Goal: Transaction & Acquisition: Purchase product/service

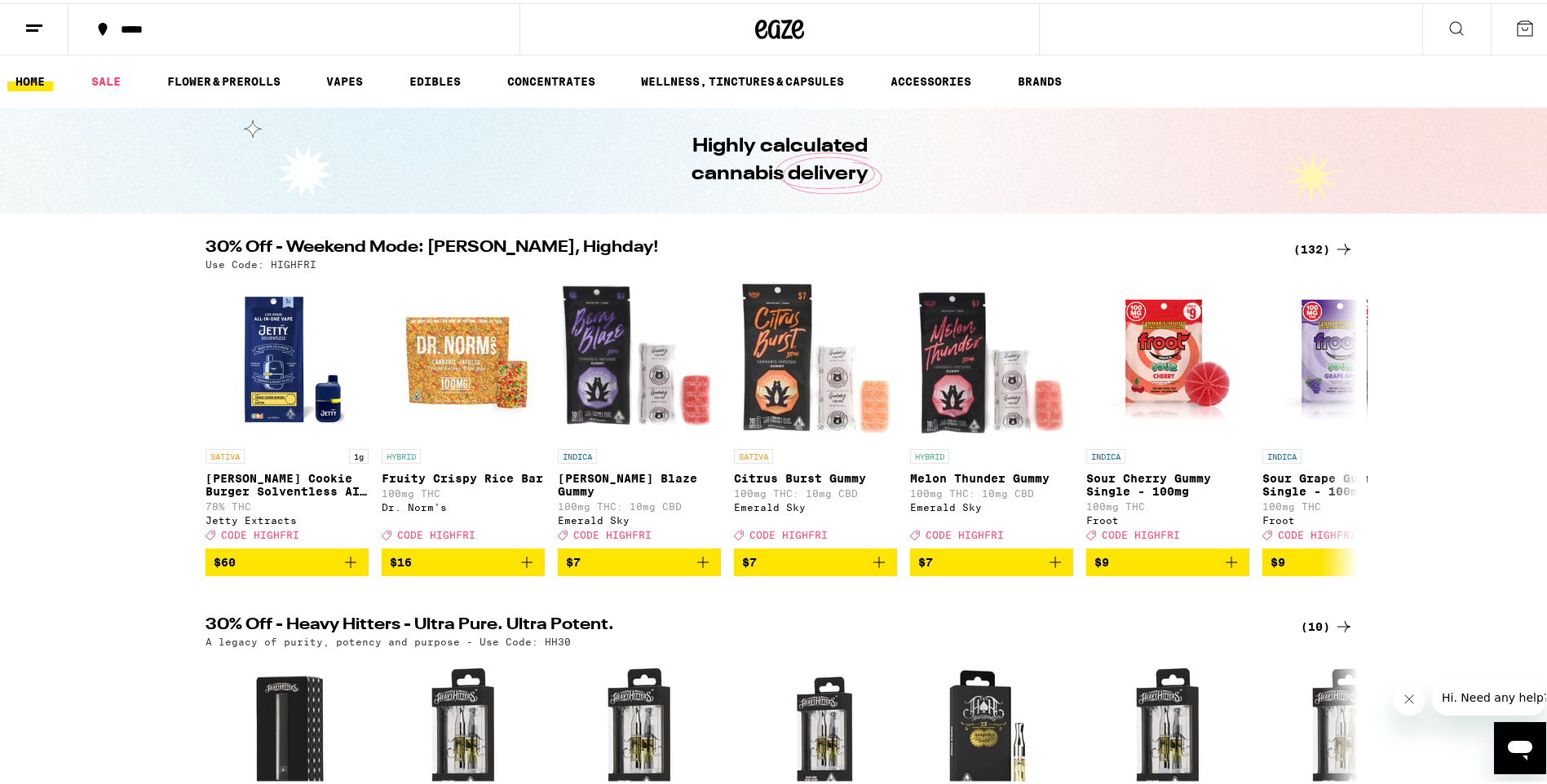
click at [1305, 246] on div "(132)" at bounding box center [1323, 246] width 60 height 19
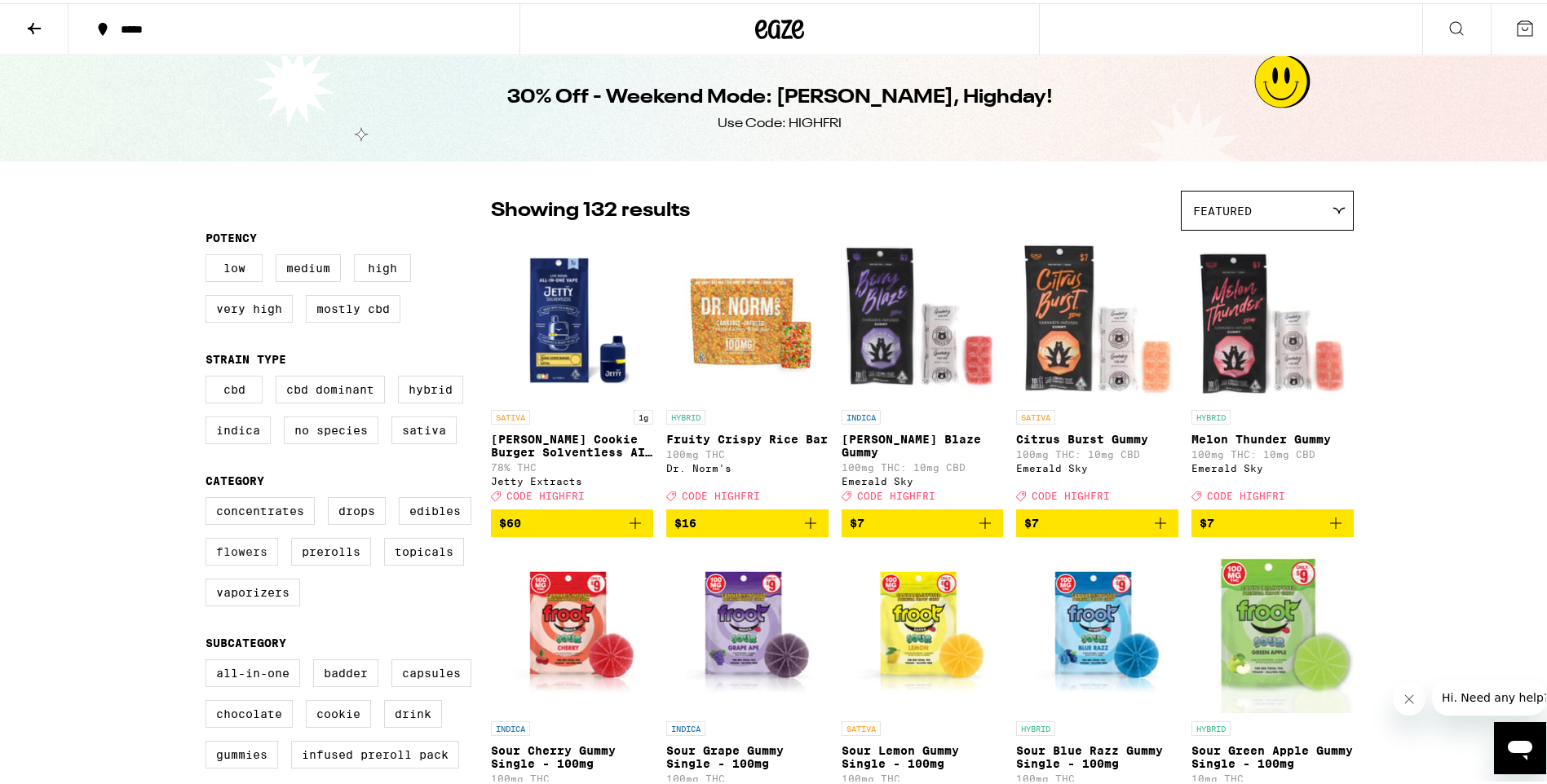
click at [237, 560] on label "Flowers" at bounding box center [241, 549] width 72 height 27
click at [209, 497] on input "Flowers" at bounding box center [209, 497] width 1 height 1
checkbox input "true"
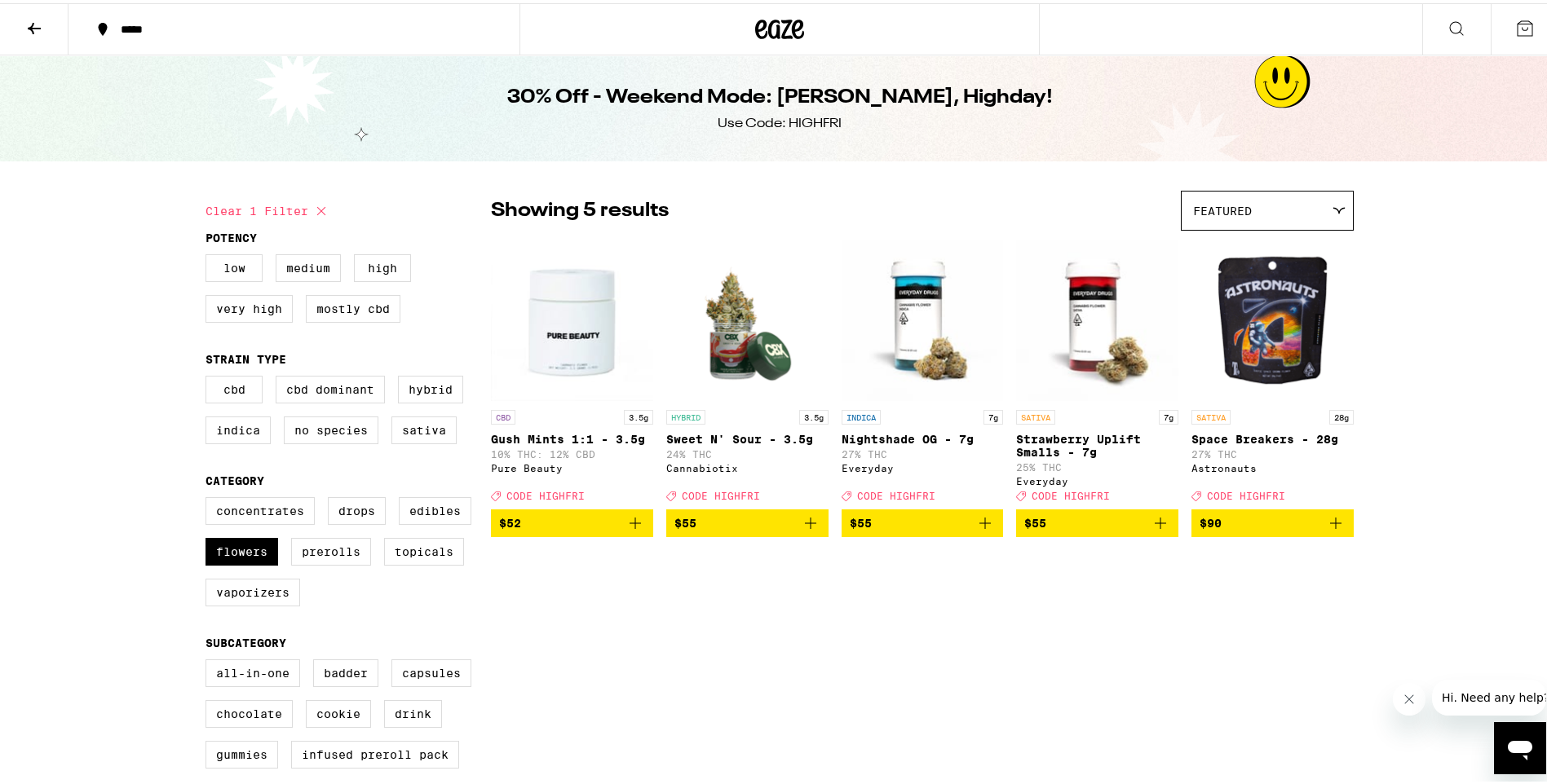
click at [1265, 345] on img "Open page for Space Breakers - 28g from Astronauts" at bounding box center [1273, 317] width 163 height 163
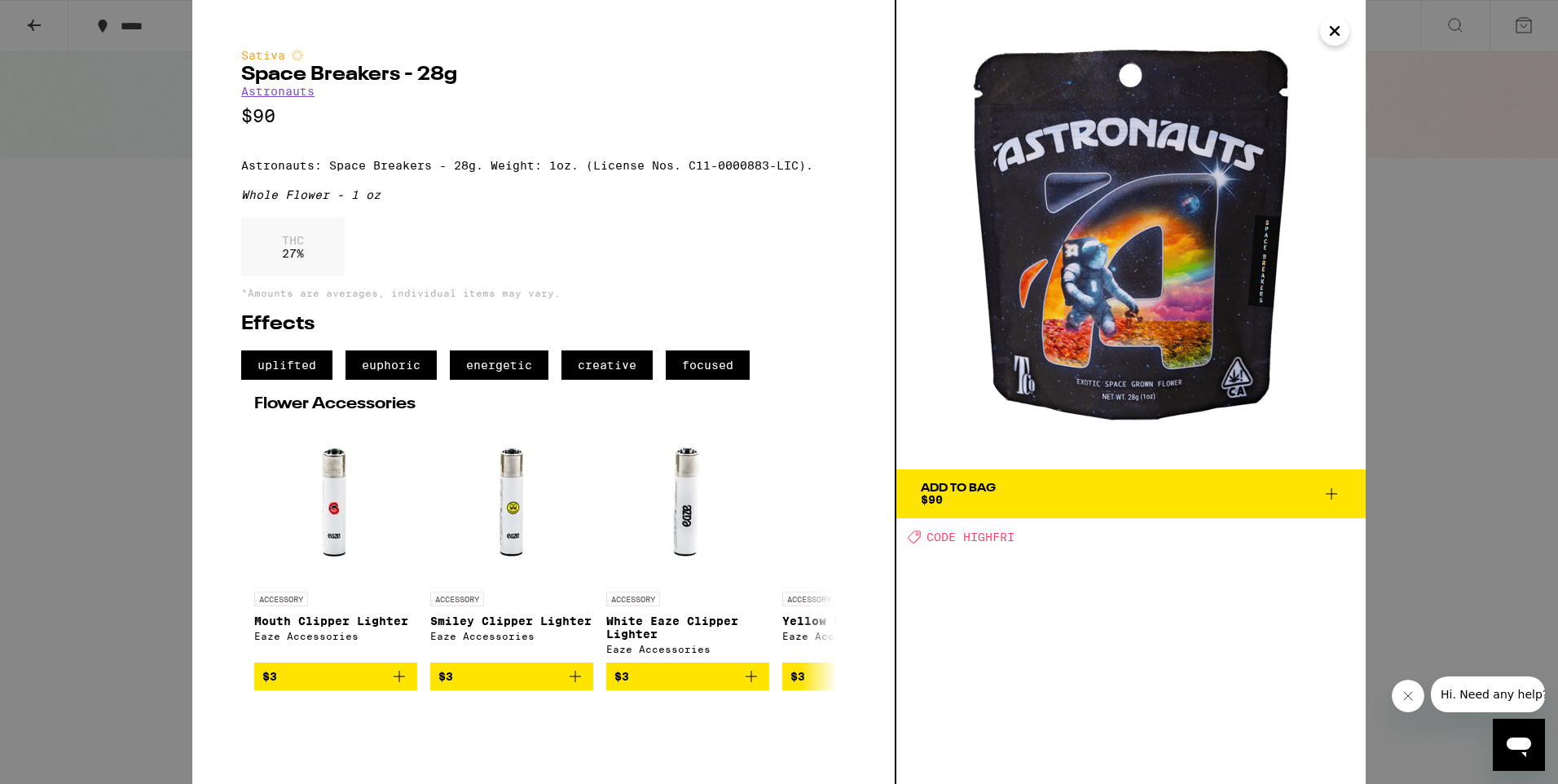
click at [1077, 494] on span "Add To Bag $90" at bounding box center [1131, 494] width 421 height 23
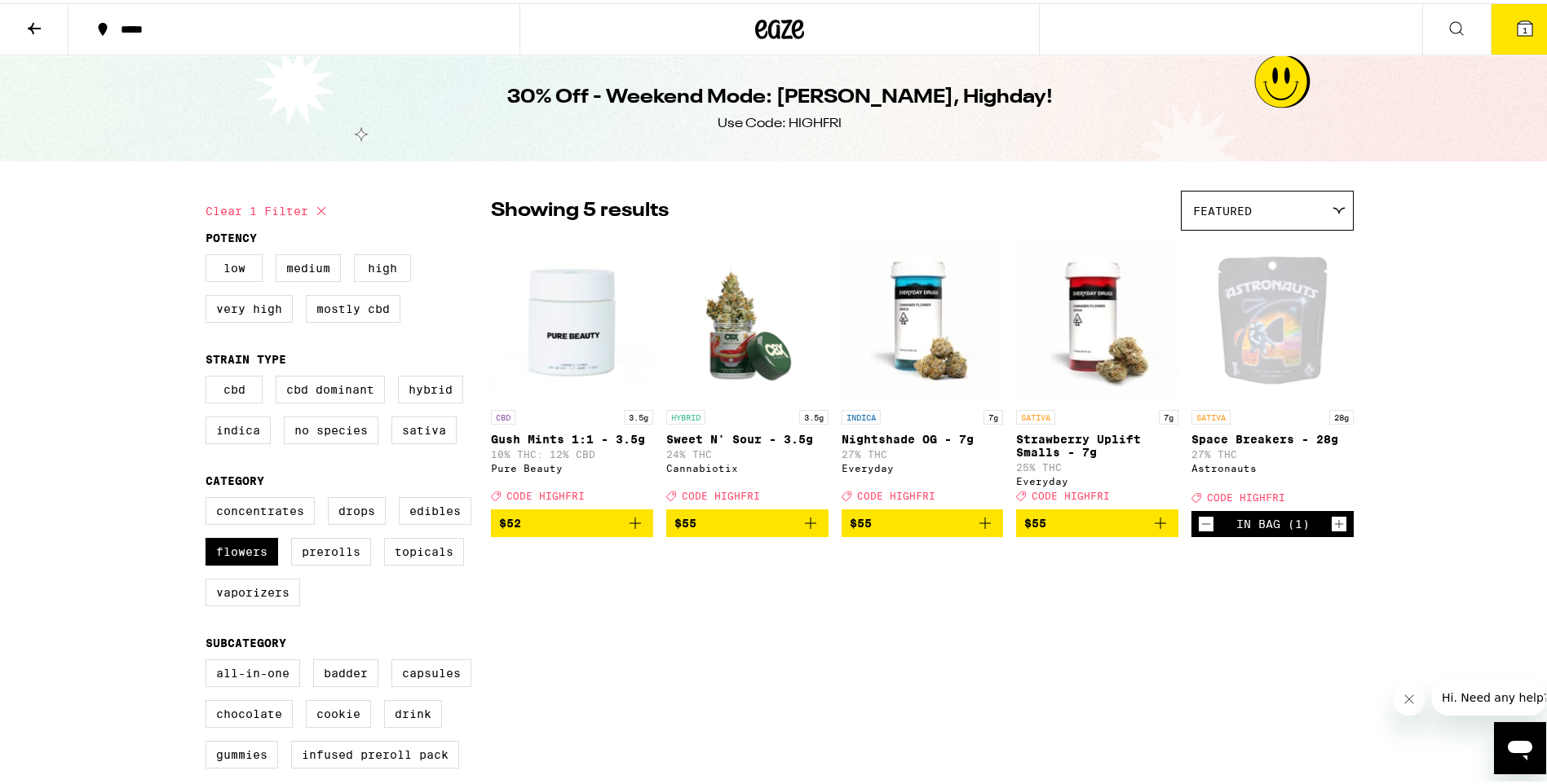
click at [1522, 24] on span "1" at bounding box center [1524, 26] width 5 height 10
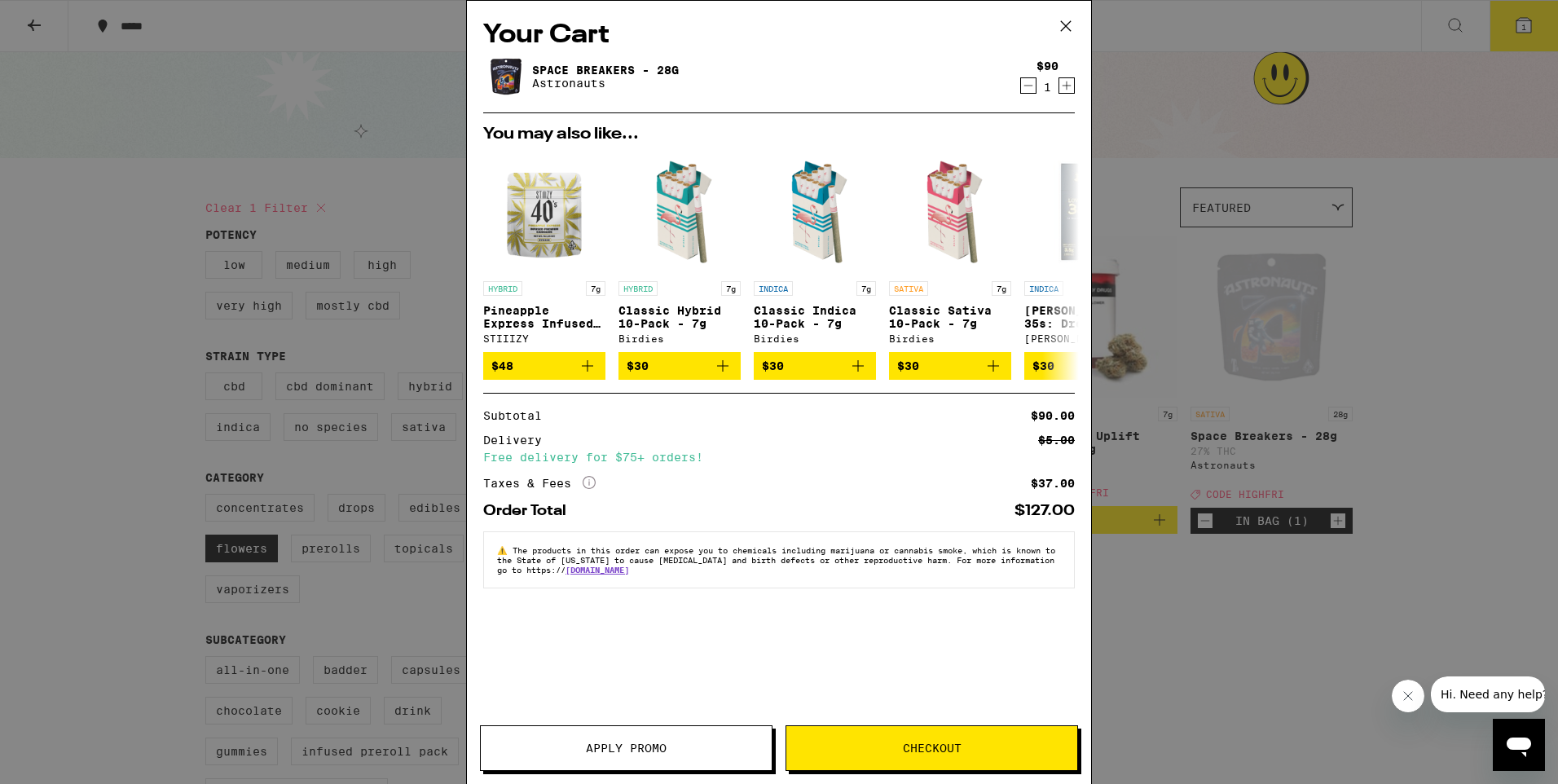
click at [1412, 193] on div "Your Cart Space Breakers - 28g Astronauts $90 1 You may also like... HYBRID 7g …" at bounding box center [779, 392] width 1558 height 784
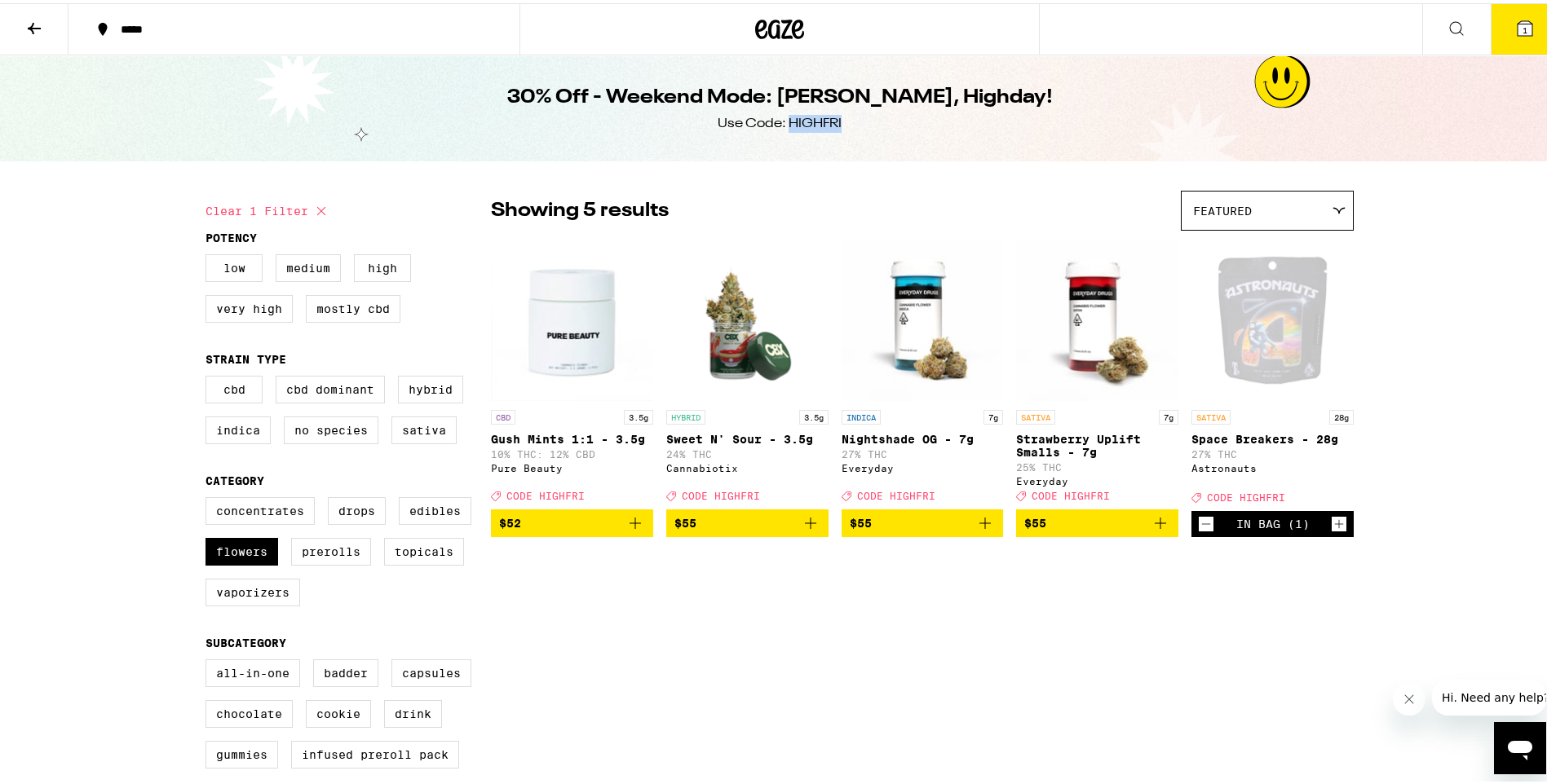
drag, startPoint x: 784, startPoint y: 120, endPoint x: 841, endPoint y: 121, distance: 57.0
click at [841, 121] on div "30% Off - Weekend Mode: [PERSON_NAME], Highday! Use Code: HIGHFRI" at bounding box center [780, 105] width 626 height 106
drag, startPoint x: 841, startPoint y: 121, endPoint x: 822, endPoint y: 122, distance: 19.0
copy div "HIGHFRI"
click at [1515, 31] on icon at bounding box center [1524, 25] width 19 height 19
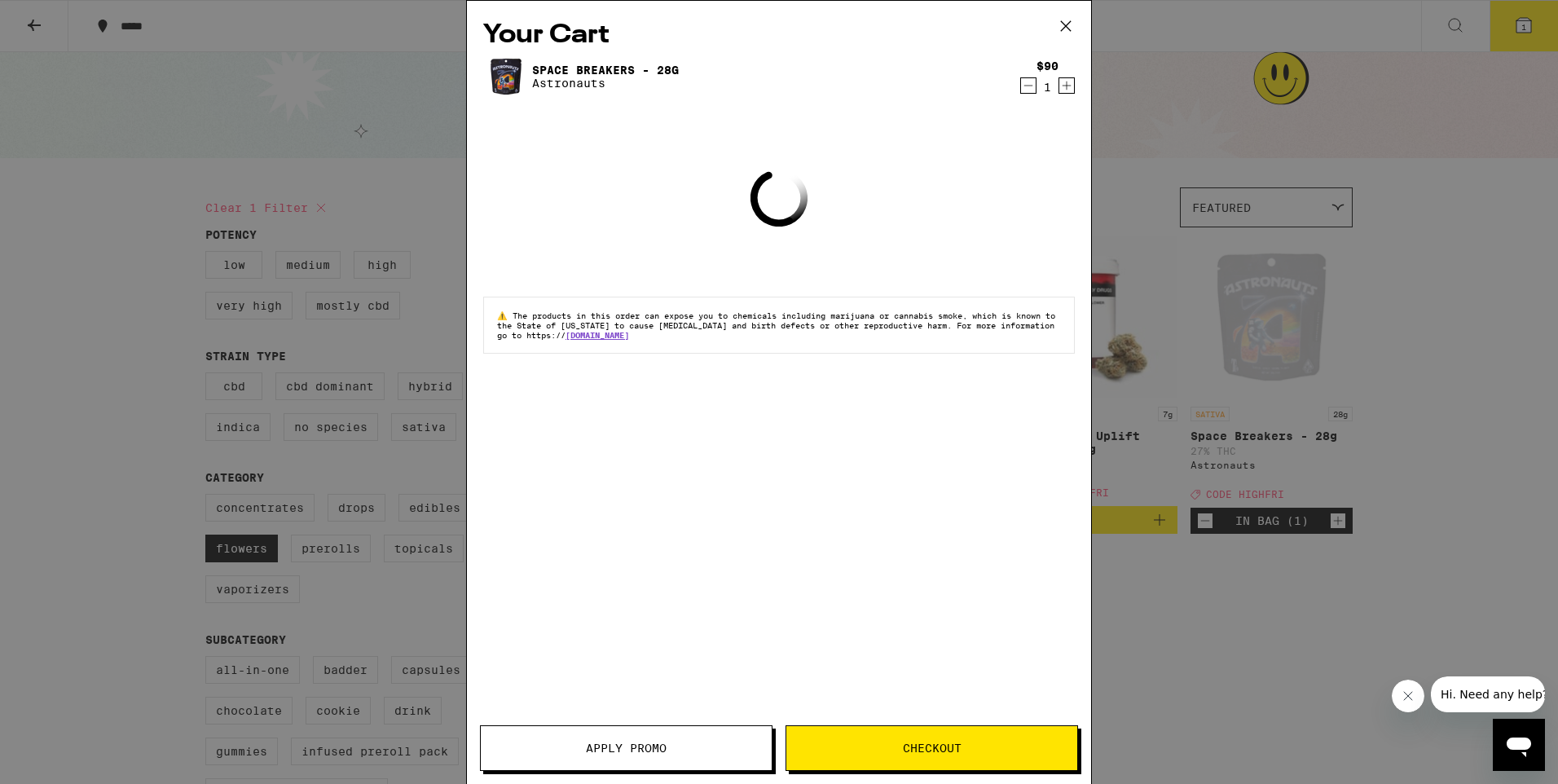
click at [609, 740] on button "Apply Promo" at bounding box center [626, 748] width 293 height 46
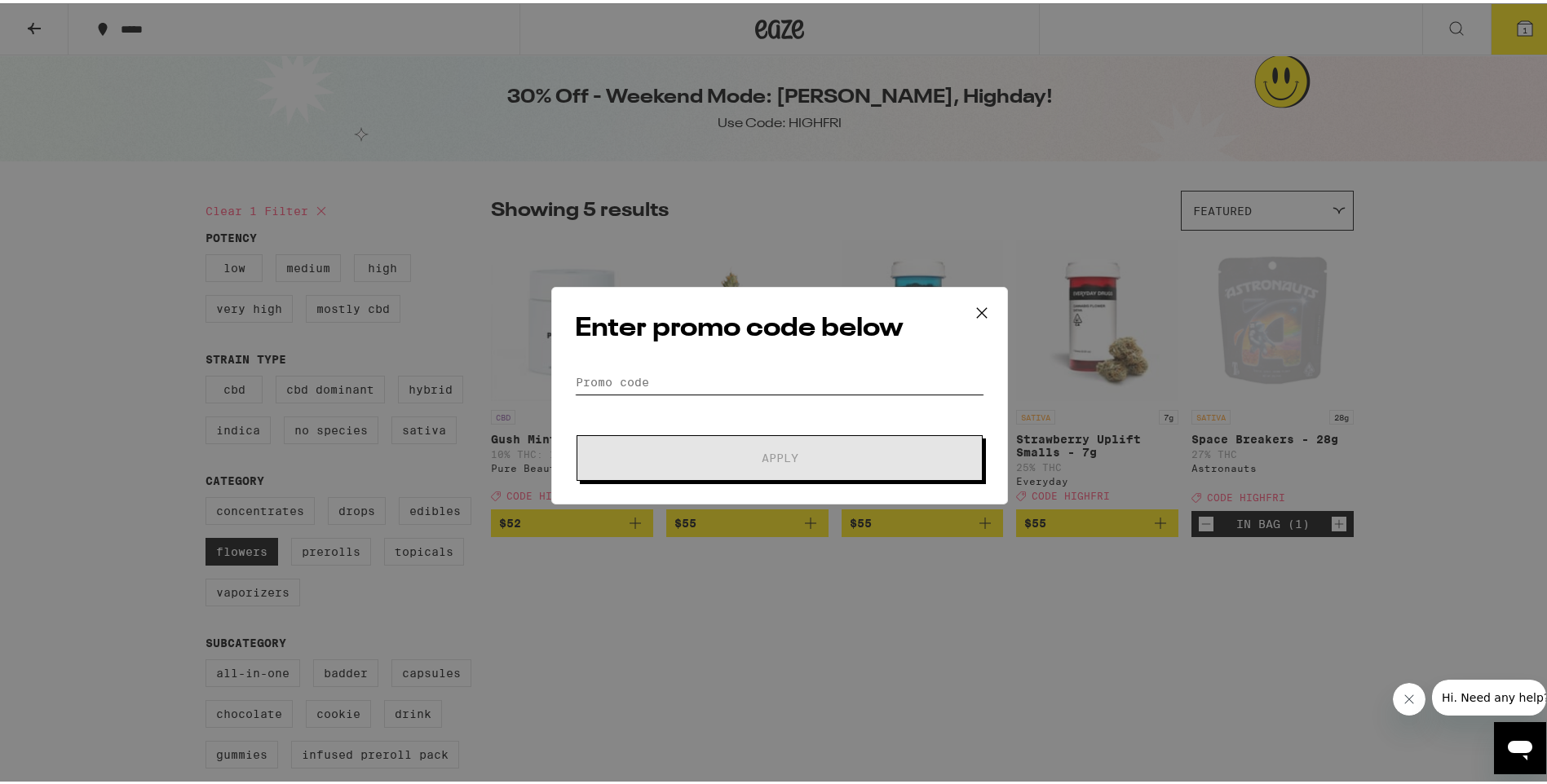
click at [609, 372] on input "Promo Code" at bounding box center [780, 379] width 409 height 25
paste input "HIGHFRI"
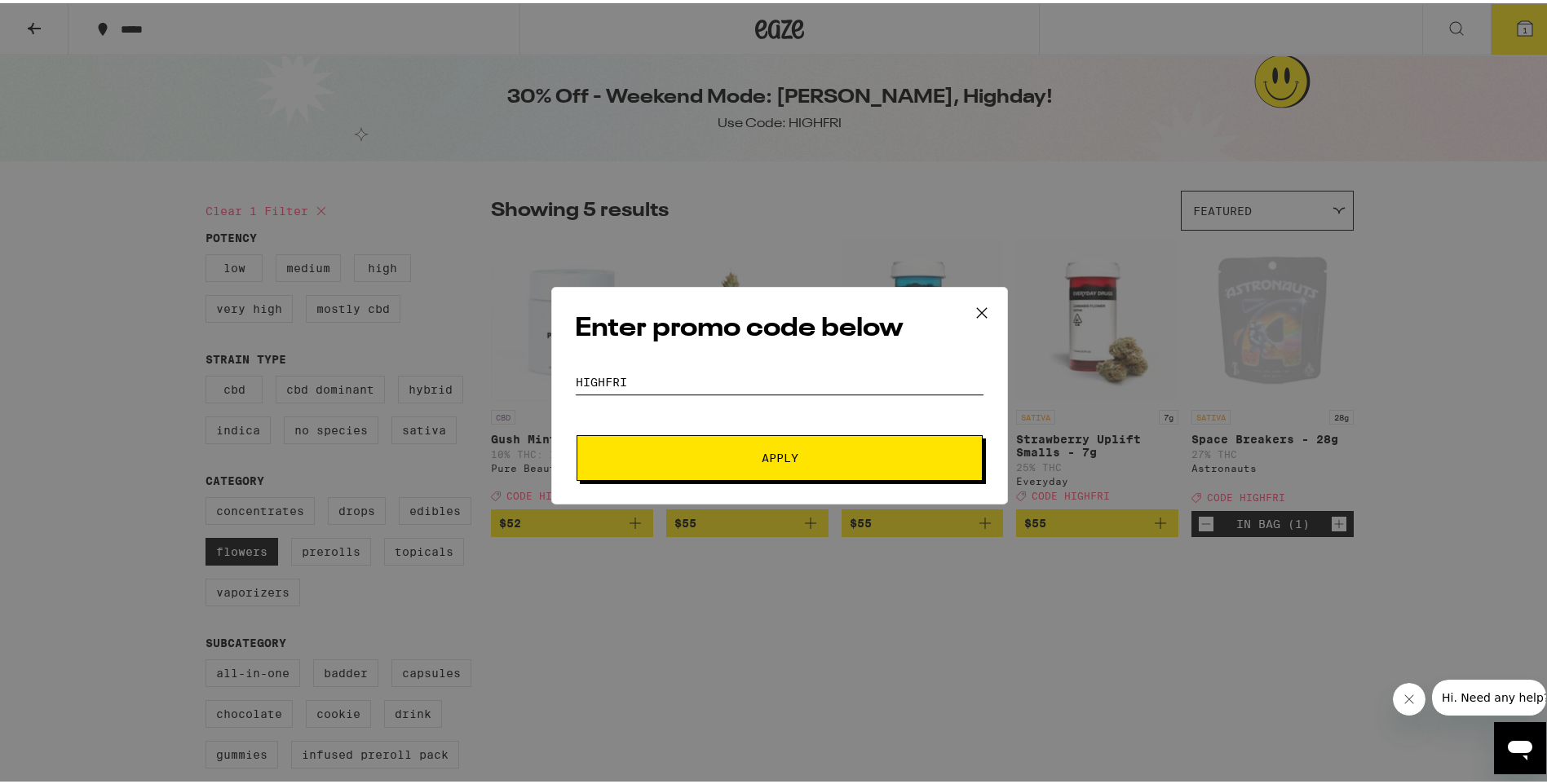
type input "HIGHFRI"
click at [637, 464] on button "Apply" at bounding box center [779, 455] width 406 height 46
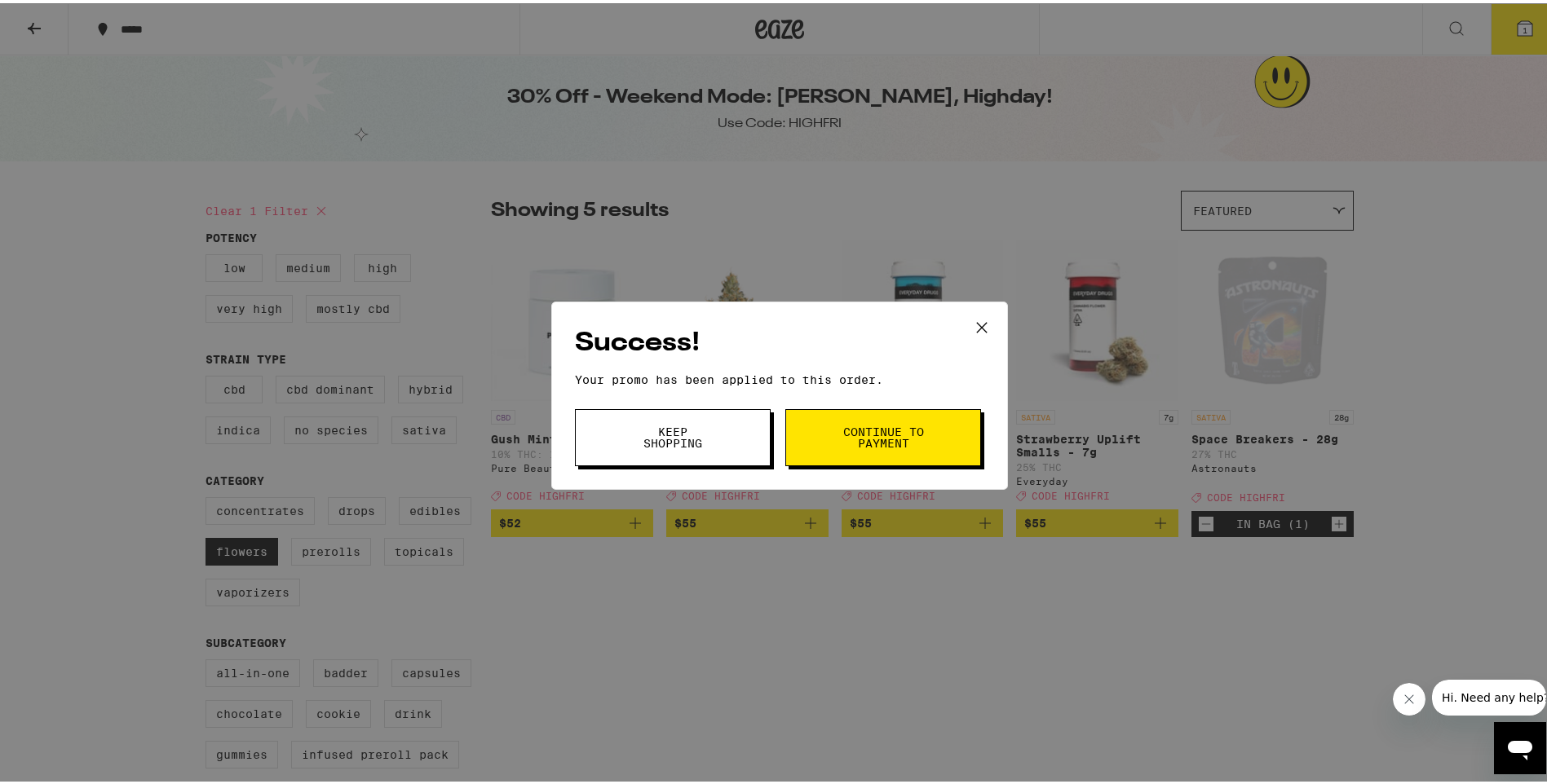
click at [895, 423] on span "Continue to payment" at bounding box center [882, 434] width 83 height 23
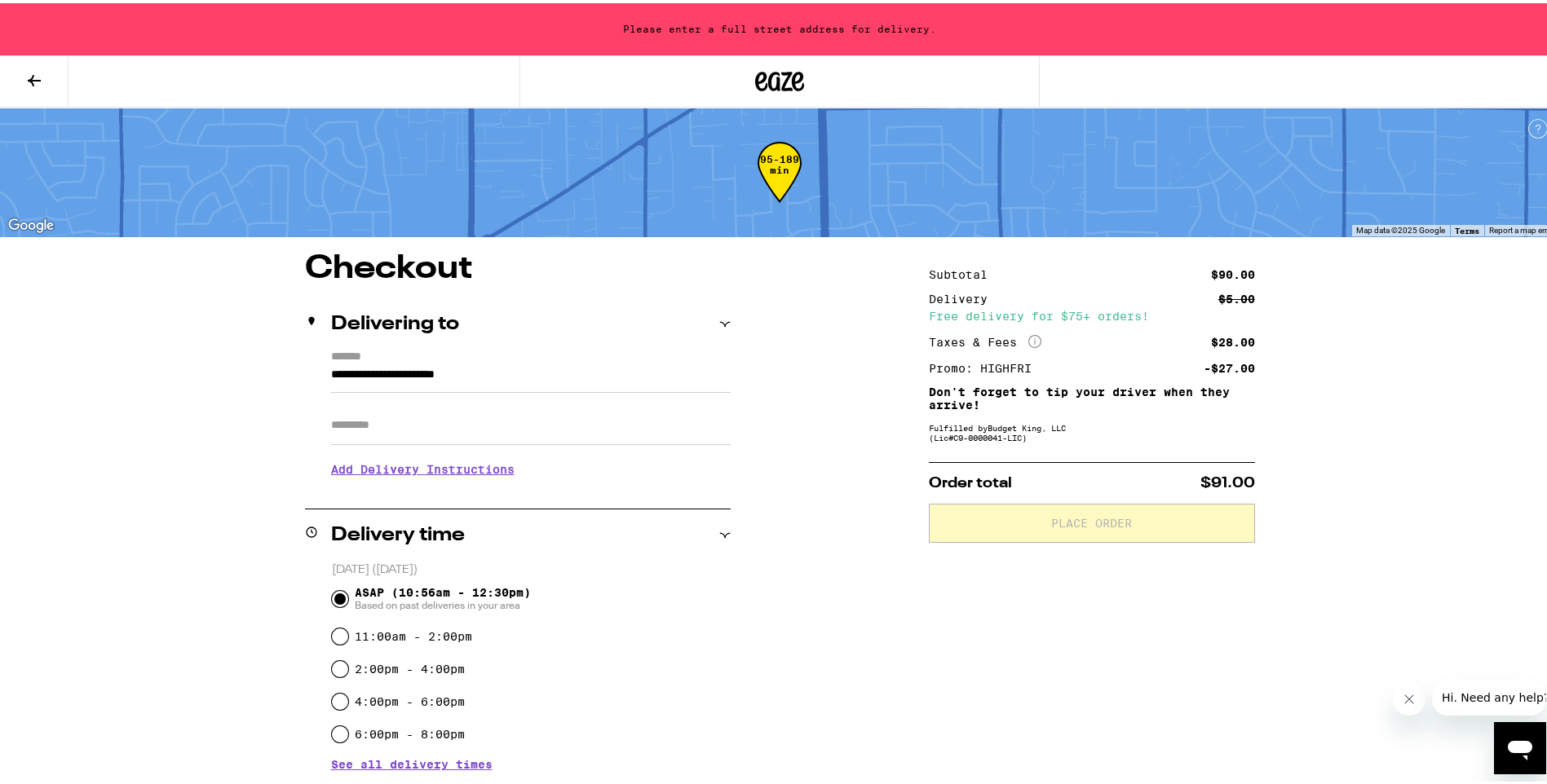
click at [720, 322] on icon at bounding box center [725, 321] width 12 height 12
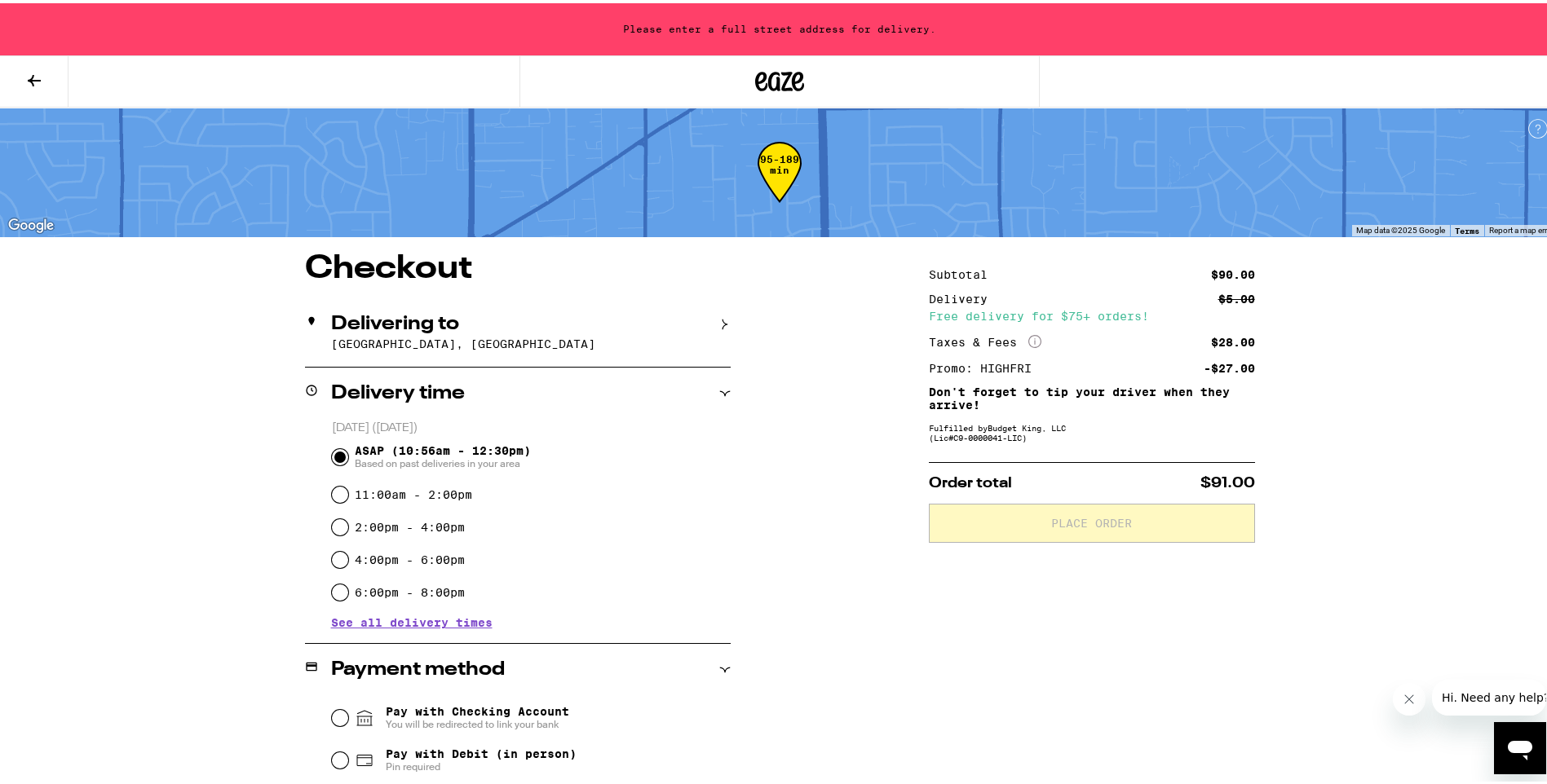
click at [720, 322] on icon at bounding box center [725, 321] width 12 height 12
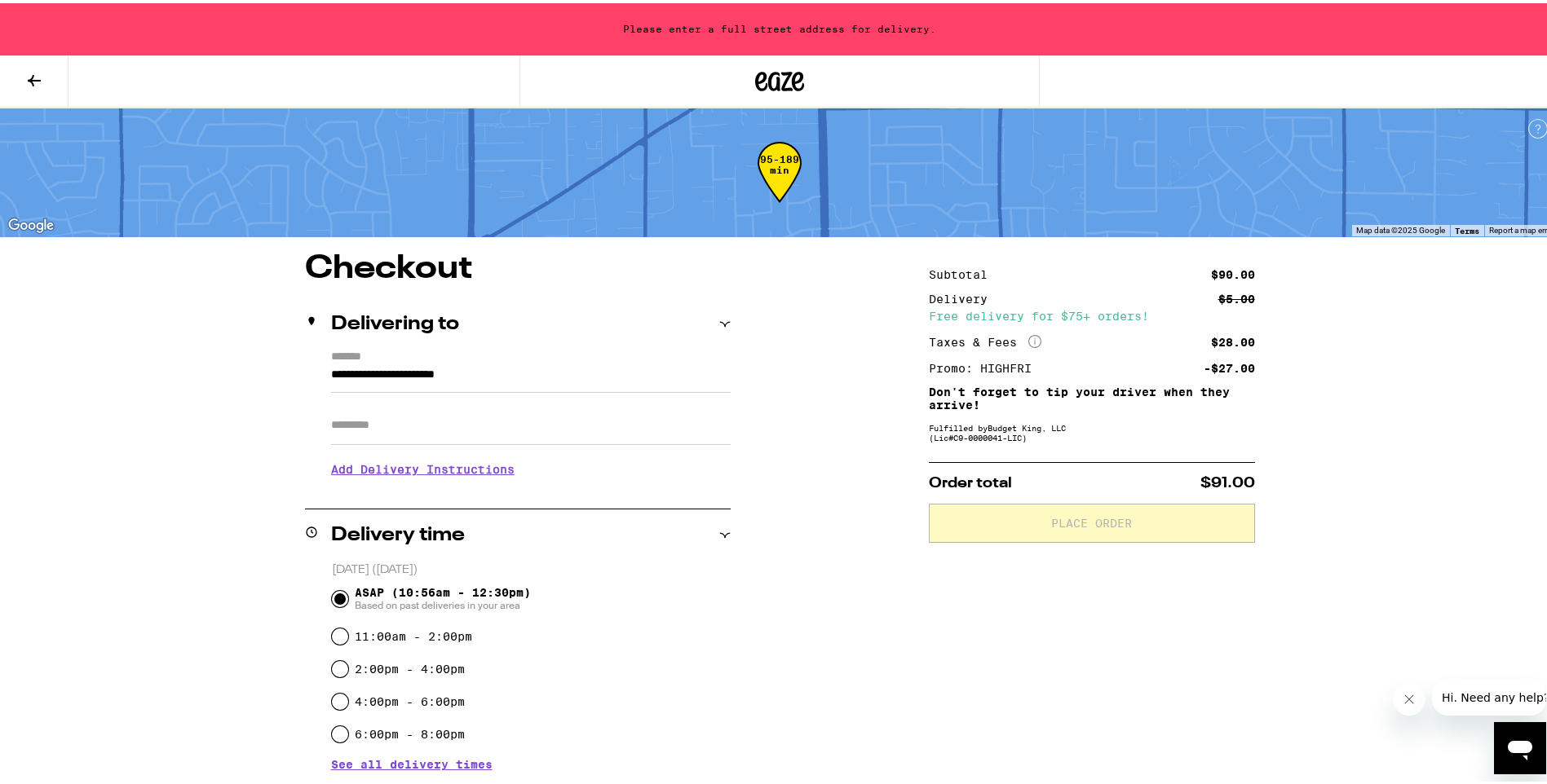
click at [579, 366] on input "**********" at bounding box center [531, 375] width 400 height 27
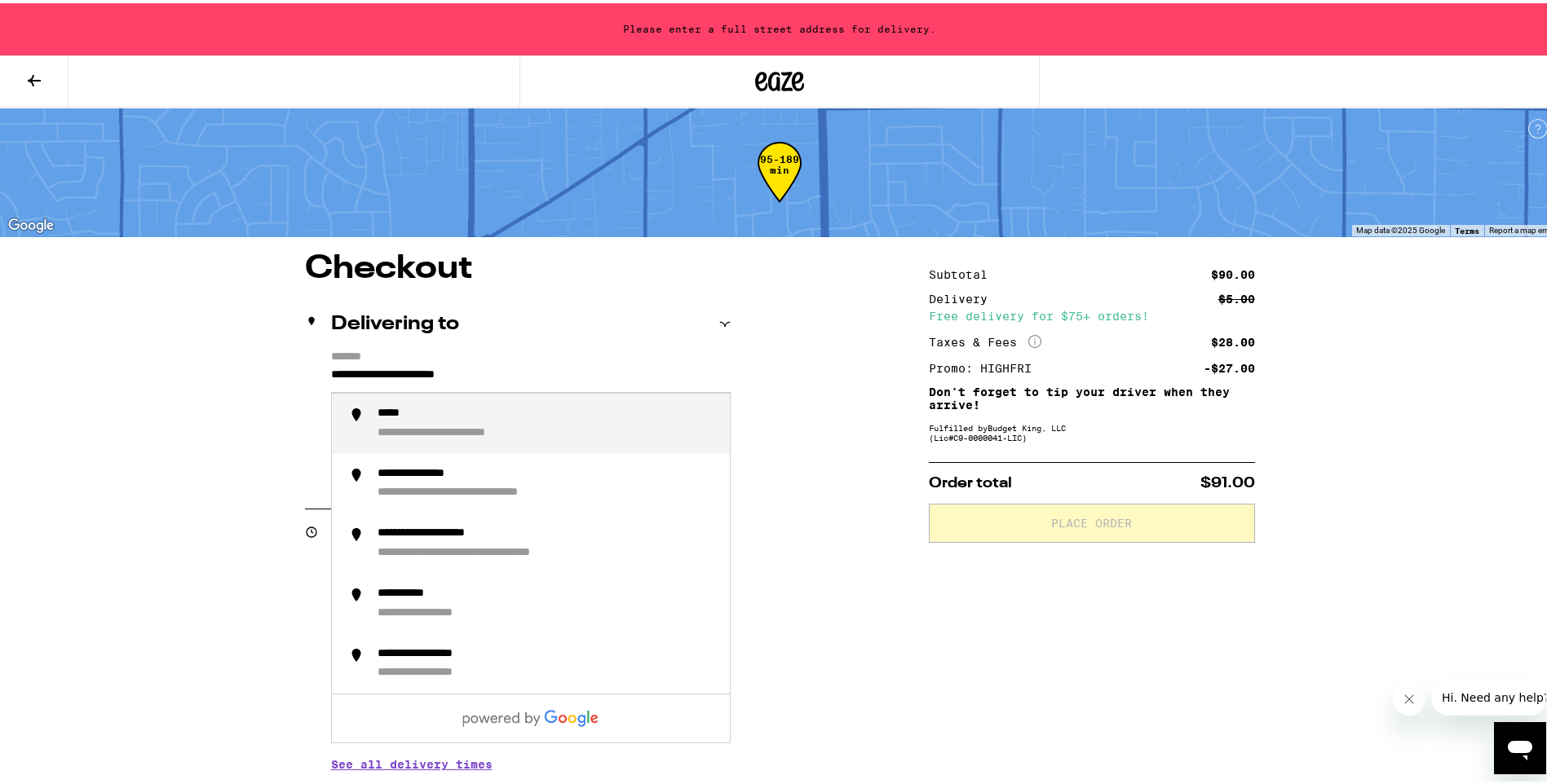
drag, startPoint x: 576, startPoint y: 366, endPoint x: 279, endPoint y: 364, distance: 297.0
click at [279, 365] on div "**********" at bounding box center [780, 666] width 1174 height 835
click at [441, 413] on div "**********" at bounding box center [458, 411] width 163 height 15
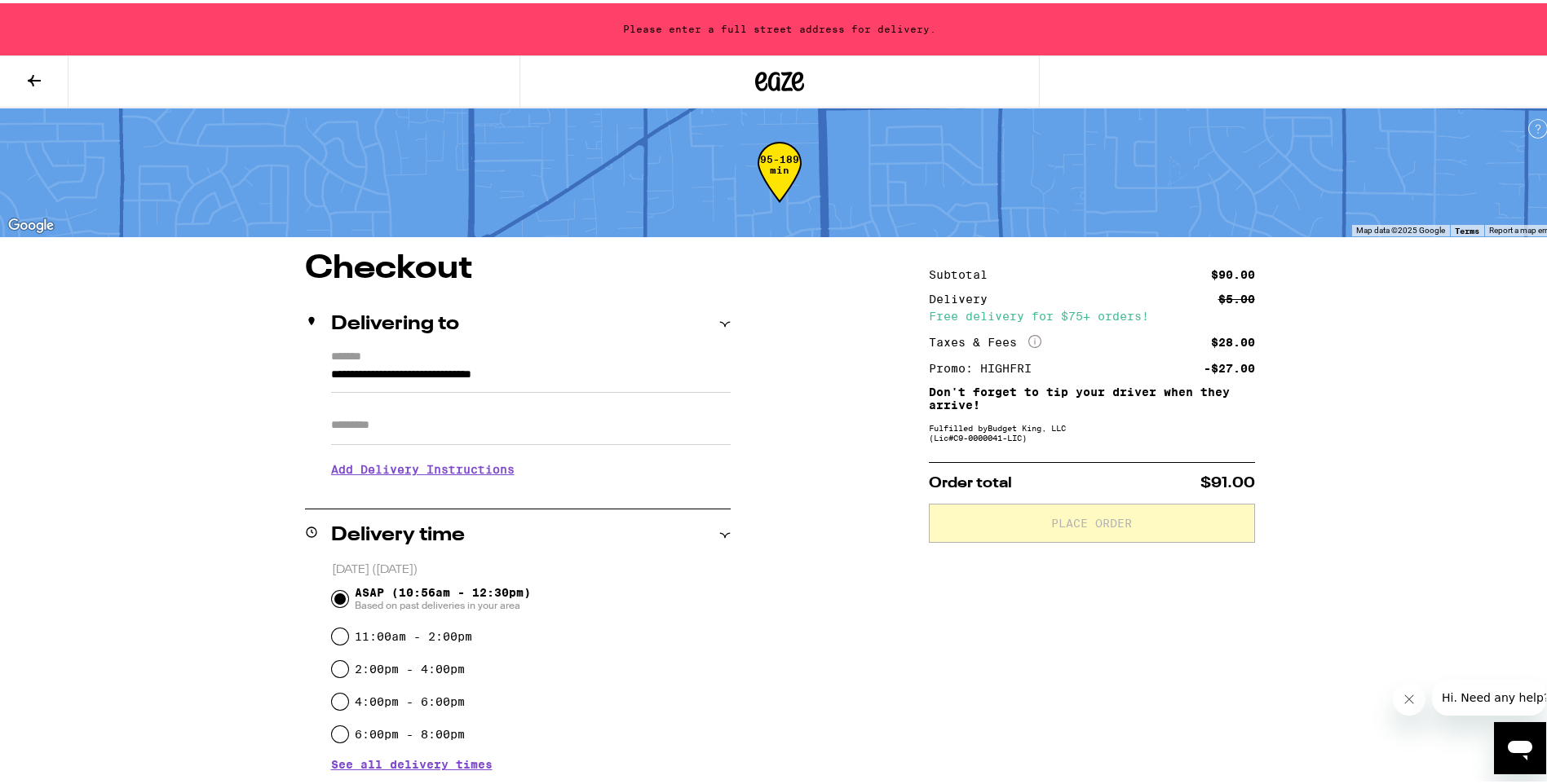
type input "**********"
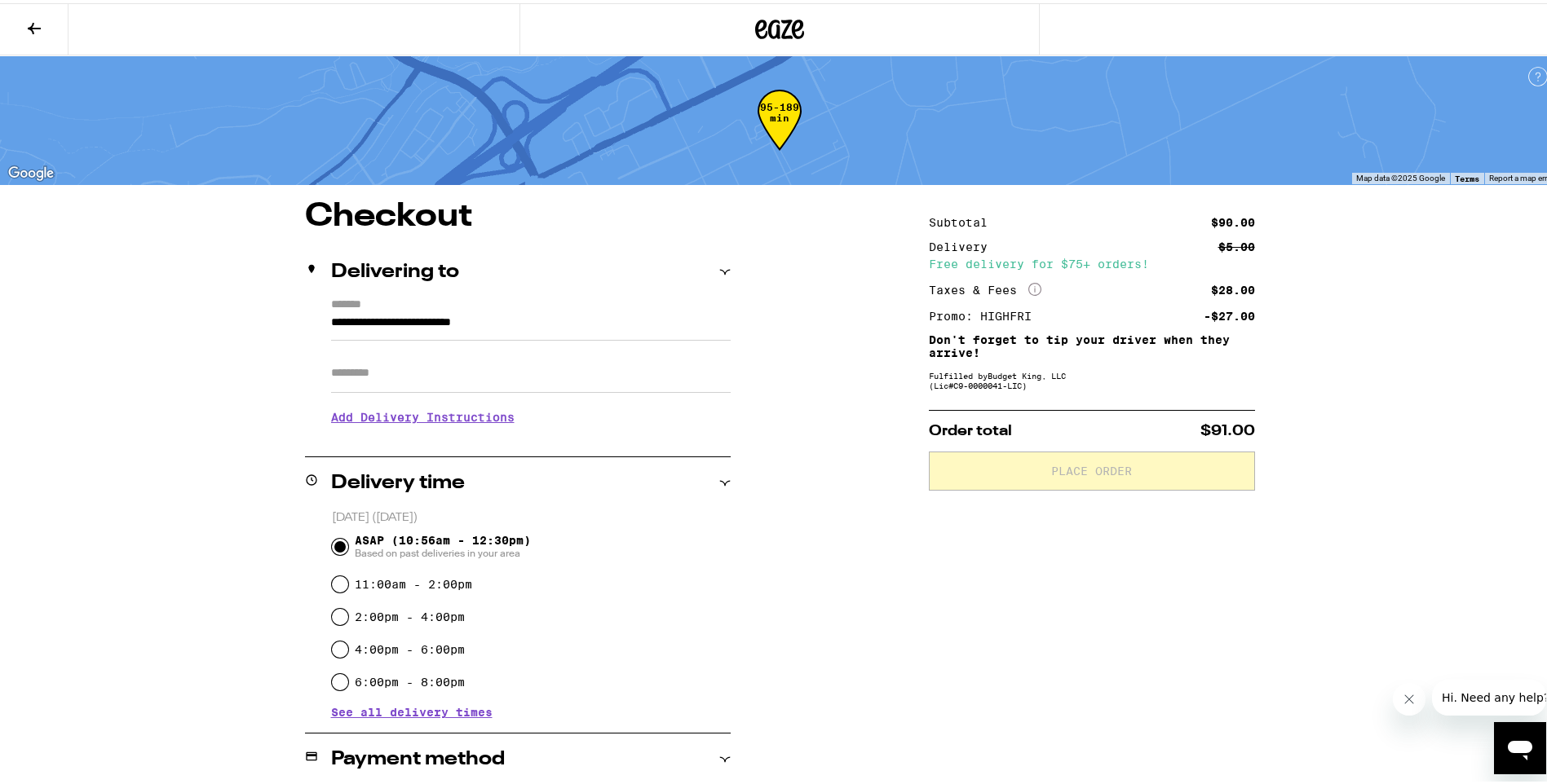
click at [406, 416] on h3 "Add Delivery Instructions" at bounding box center [531, 413] width 400 height 37
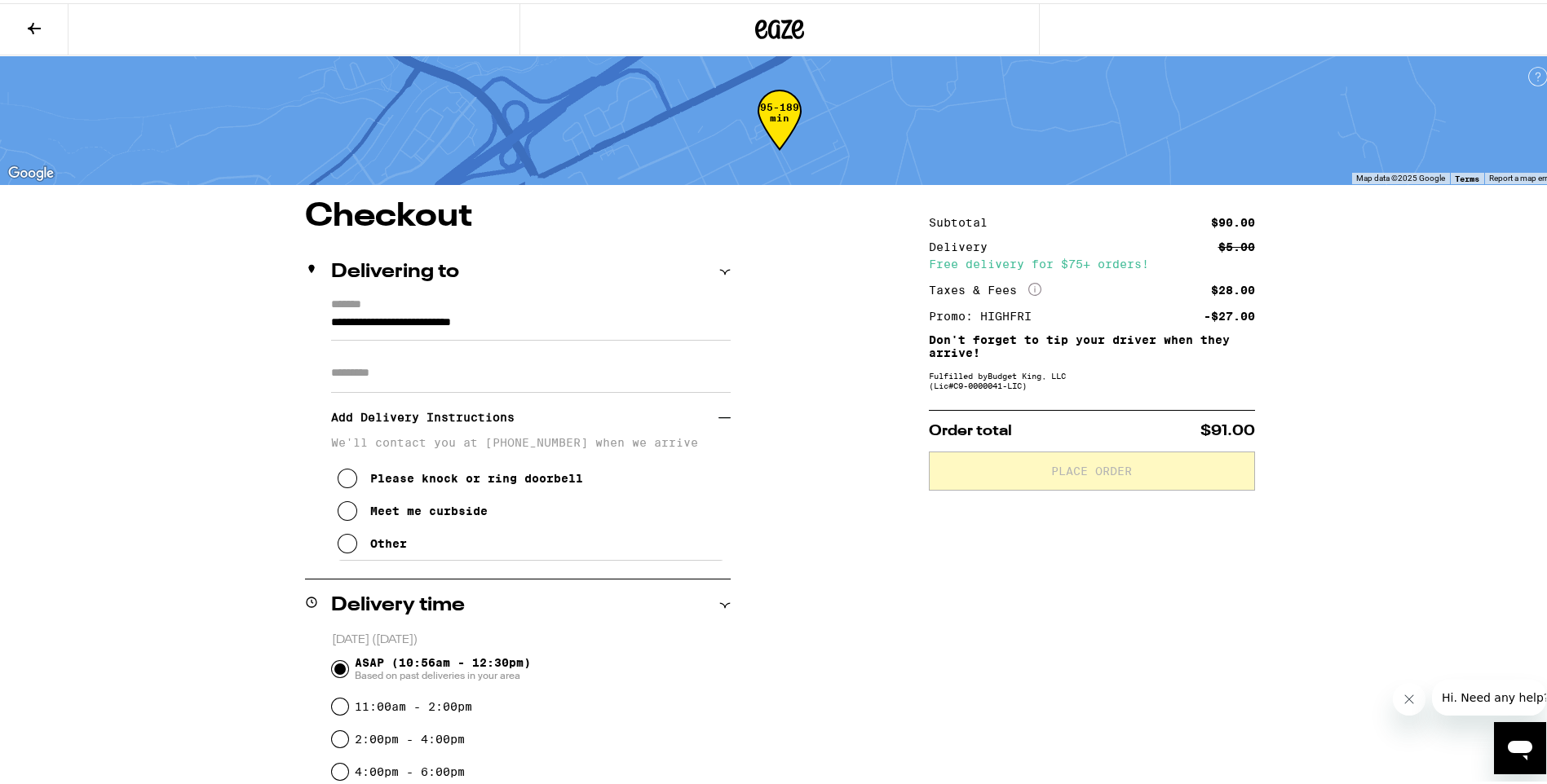
click at [340, 514] on icon at bounding box center [347, 507] width 19 height 19
click at [339, 541] on icon at bounding box center [347, 539] width 19 height 19
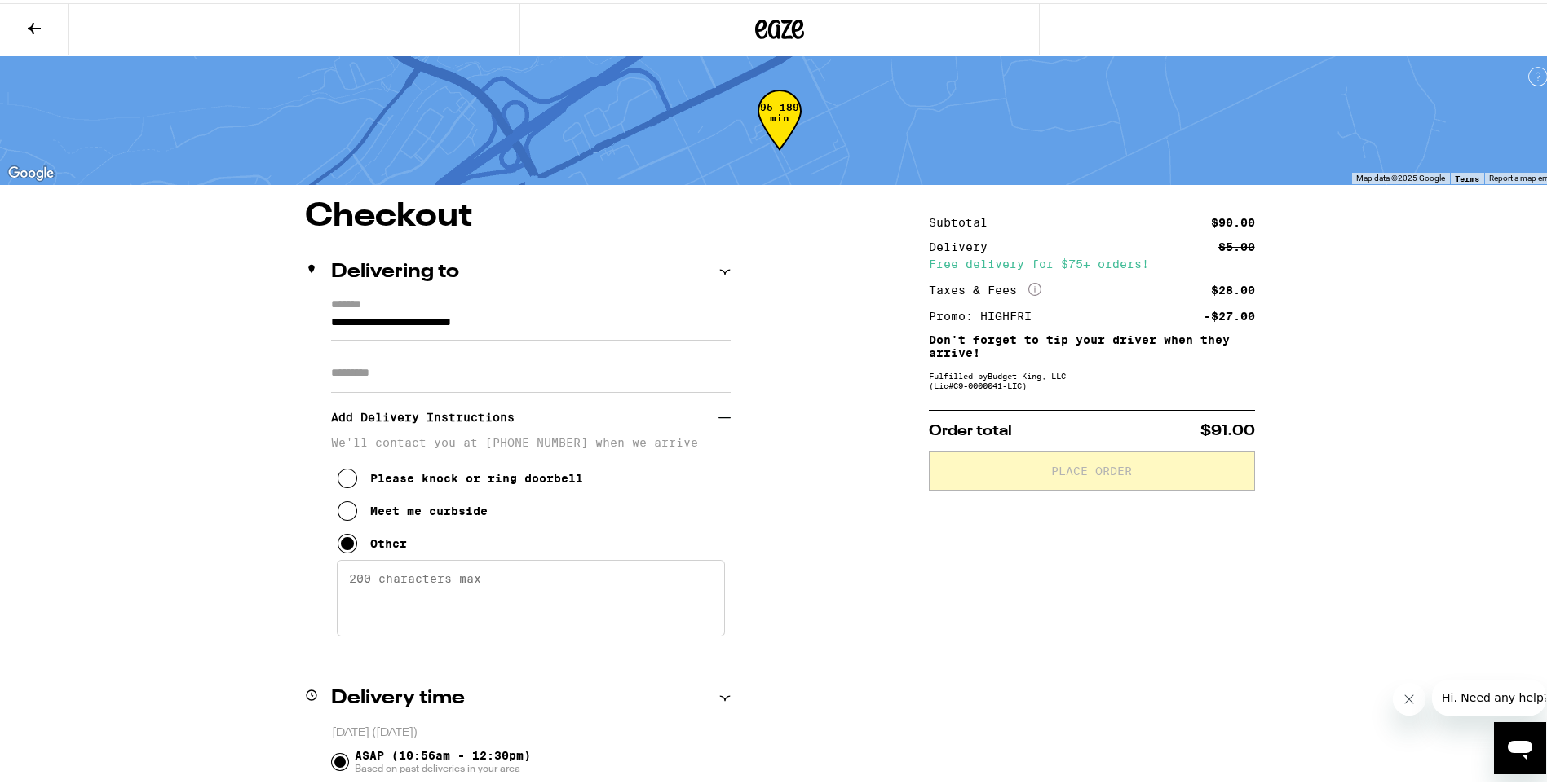
click at [380, 578] on textarea "Enter any other delivery instructions you want driver to know" at bounding box center [531, 595] width 388 height 77
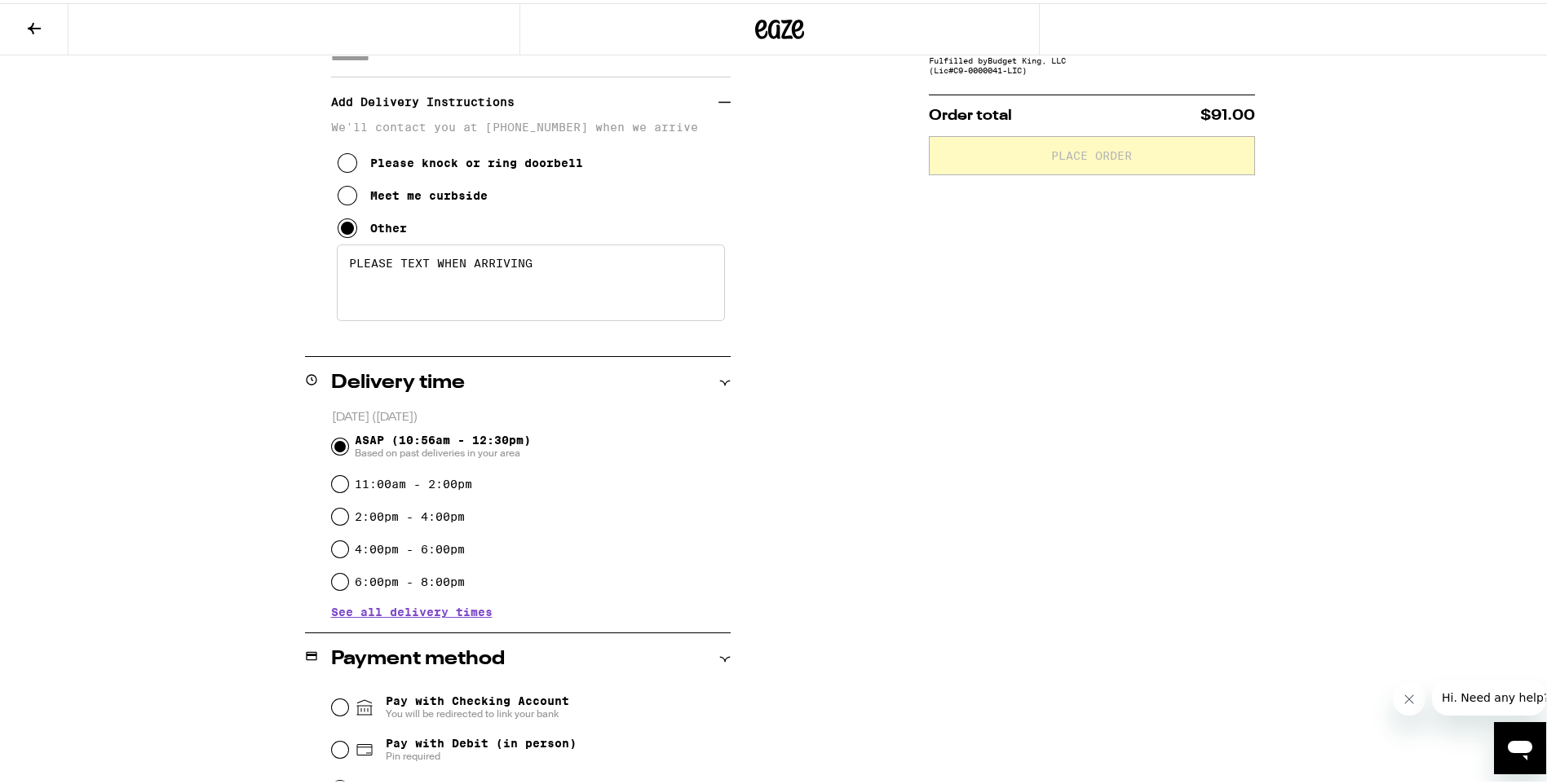
scroll to position [464, 0]
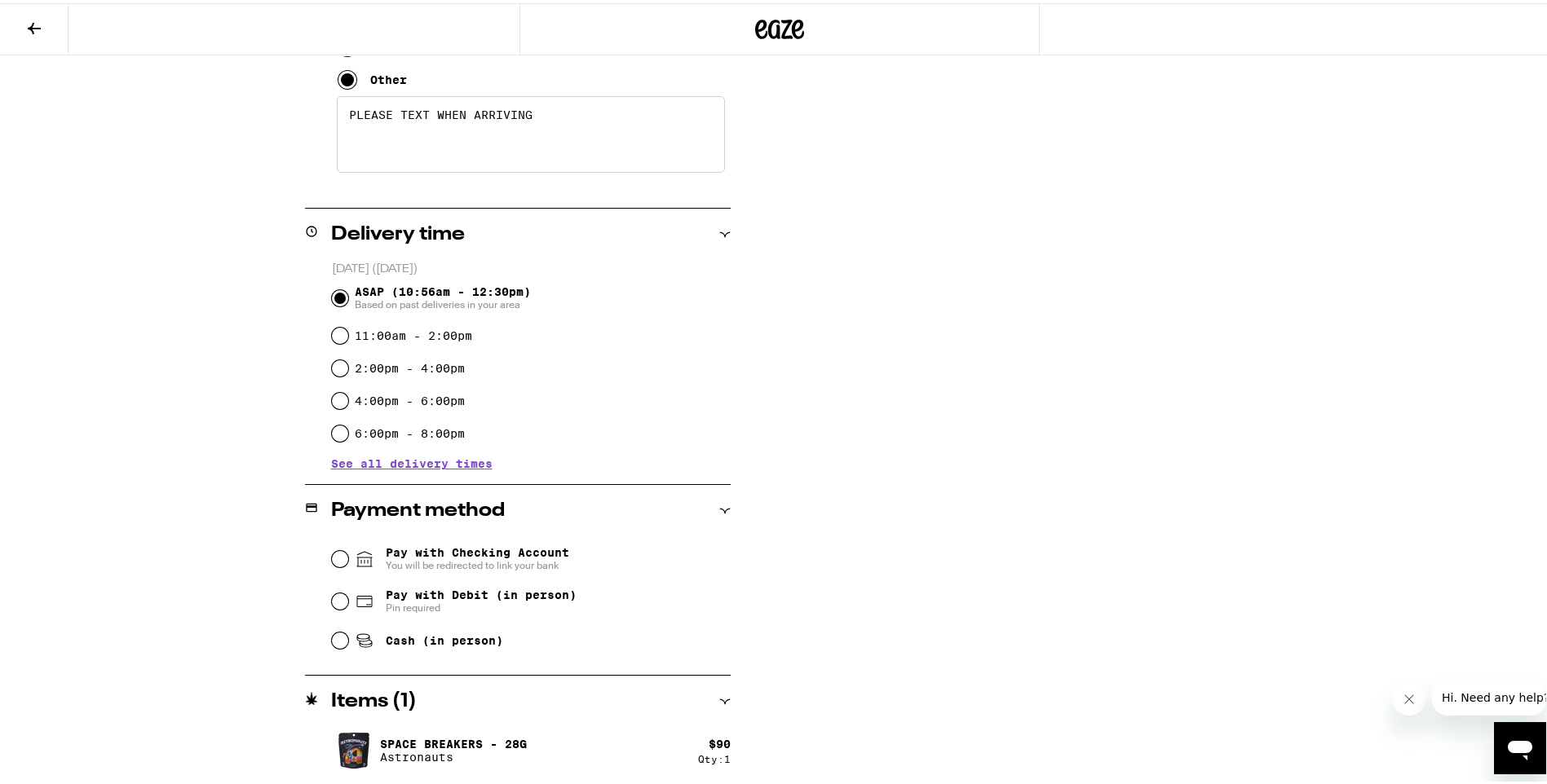
type textarea "PLEASE TEXT WHEN ARRIVING"
click at [332, 642] on input "Cash (in person)" at bounding box center [340, 637] width 16 height 16
radio input "true"
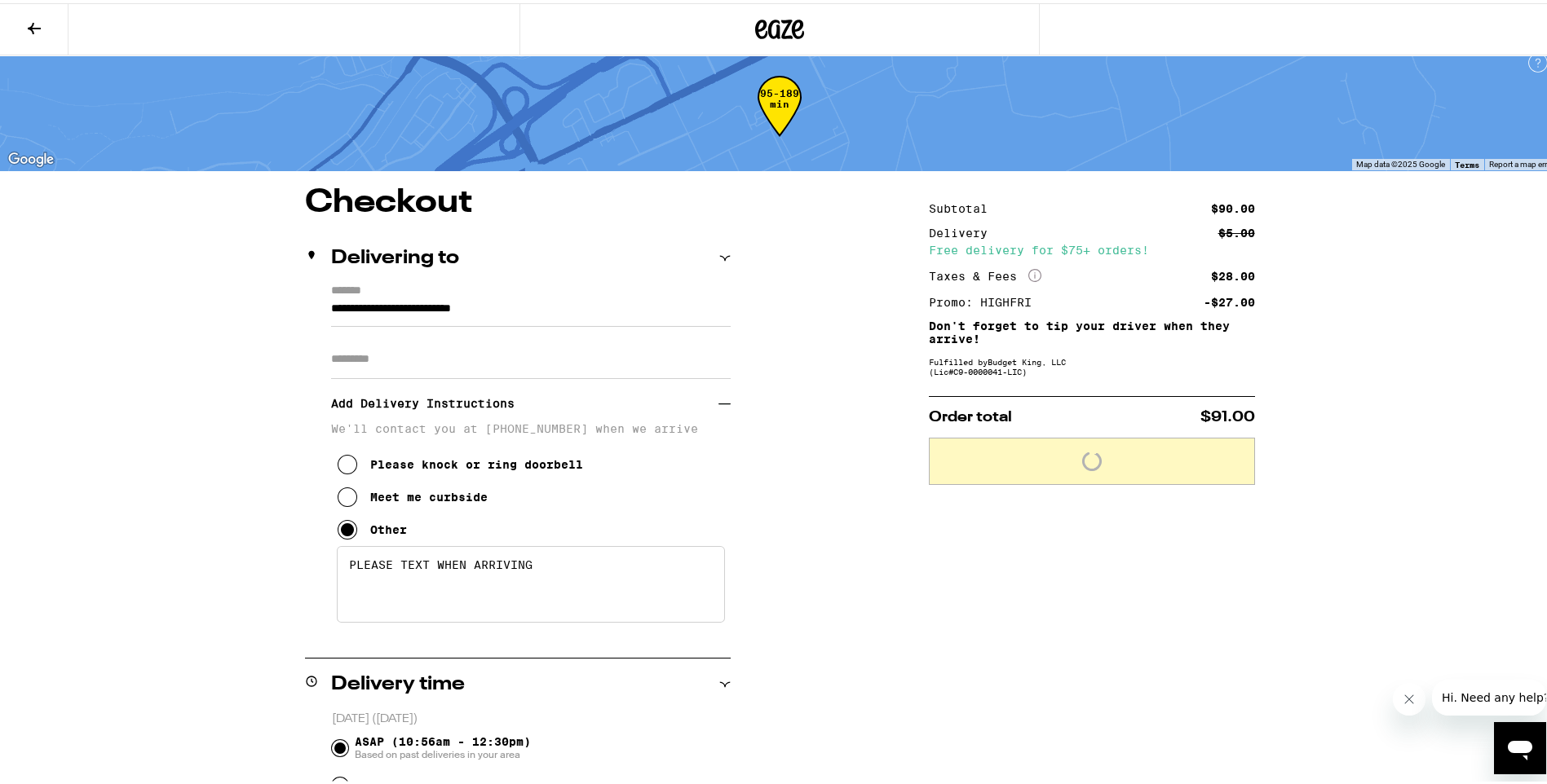
scroll to position [0, 0]
